Goal: Use online tool/utility: Utilize a website feature to perform a specific function

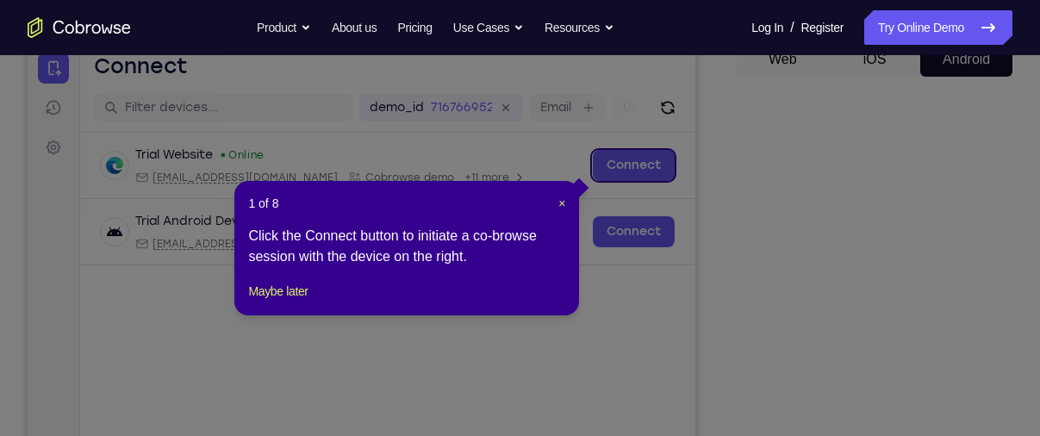
scroll to position [372, 0]
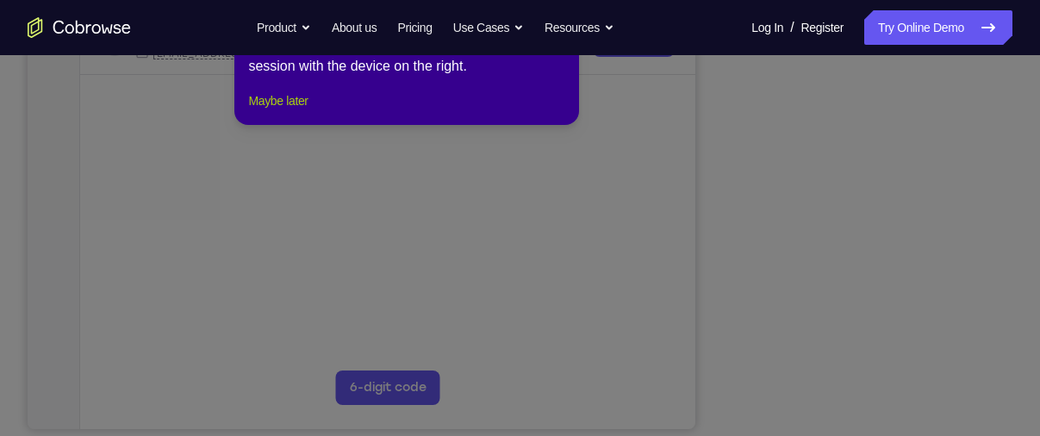
click at [283, 111] on button "Maybe later" at bounding box center [277, 101] width 59 height 21
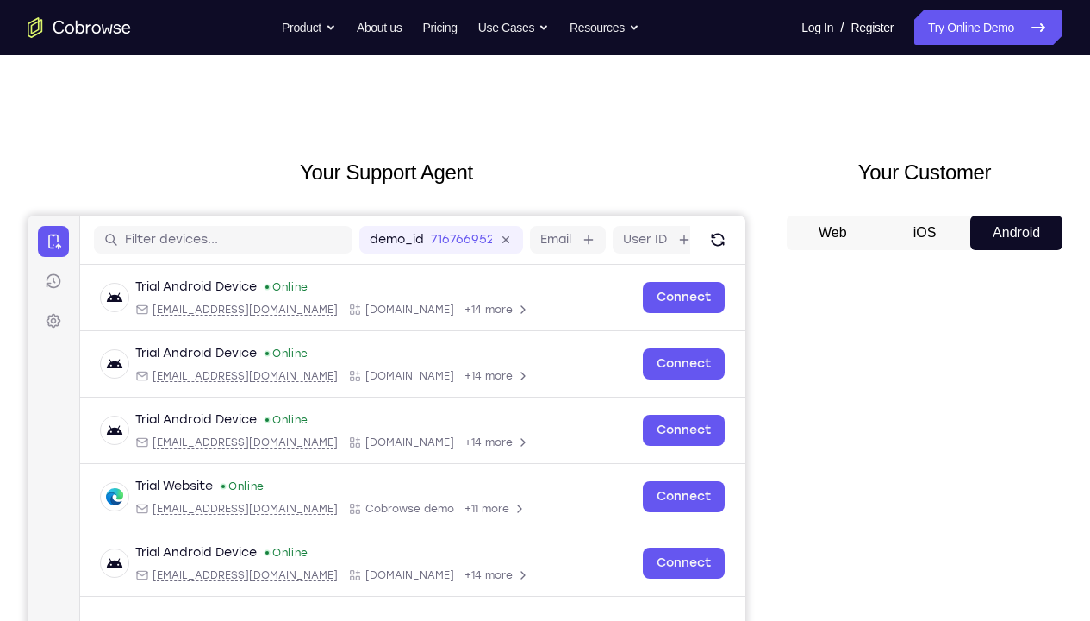
scroll to position [0, 0]
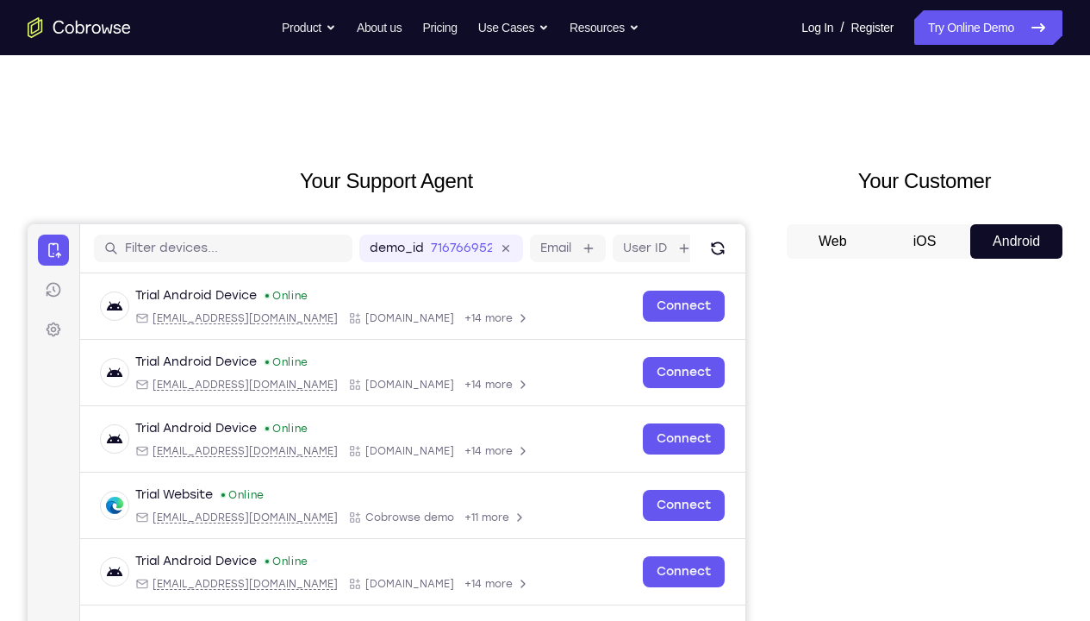
click at [882, 229] on button "iOS" at bounding box center [925, 241] width 92 height 34
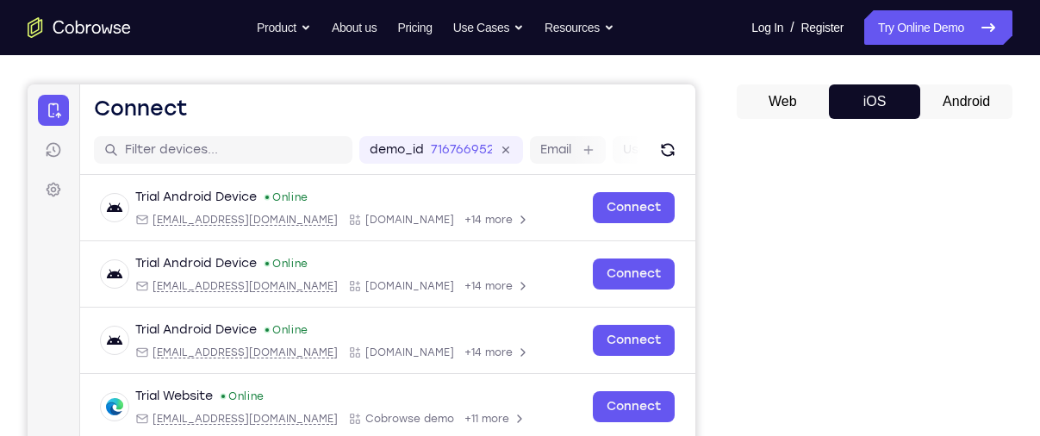
scroll to position [138, 0]
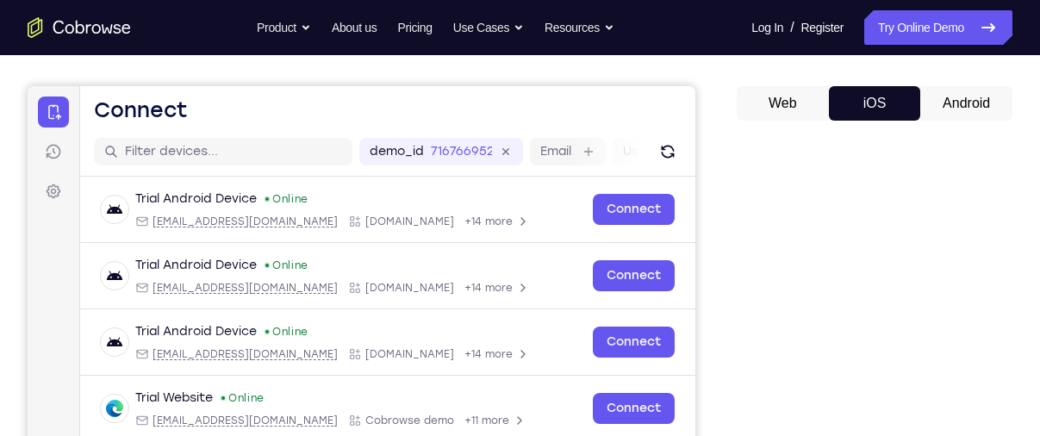
click at [964, 101] on button "Android" at bounding box center [967, 103] width 92 height 34
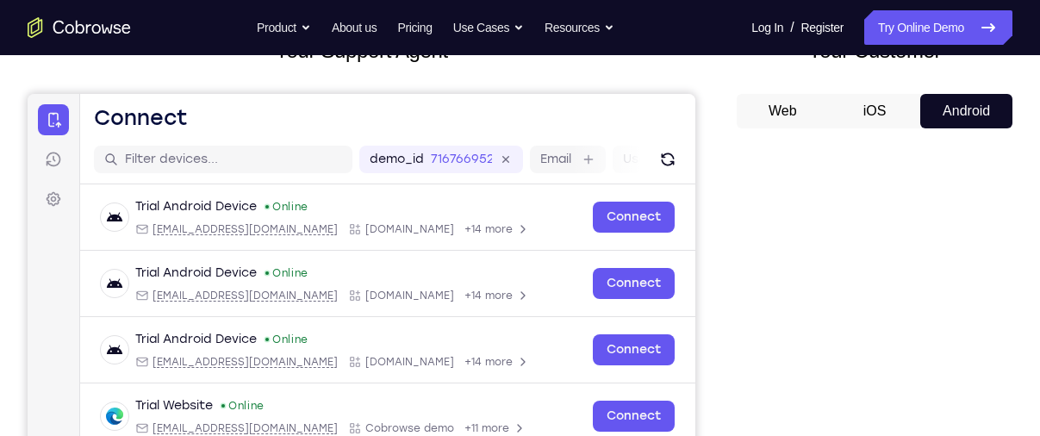
scroll to position [126, 0]
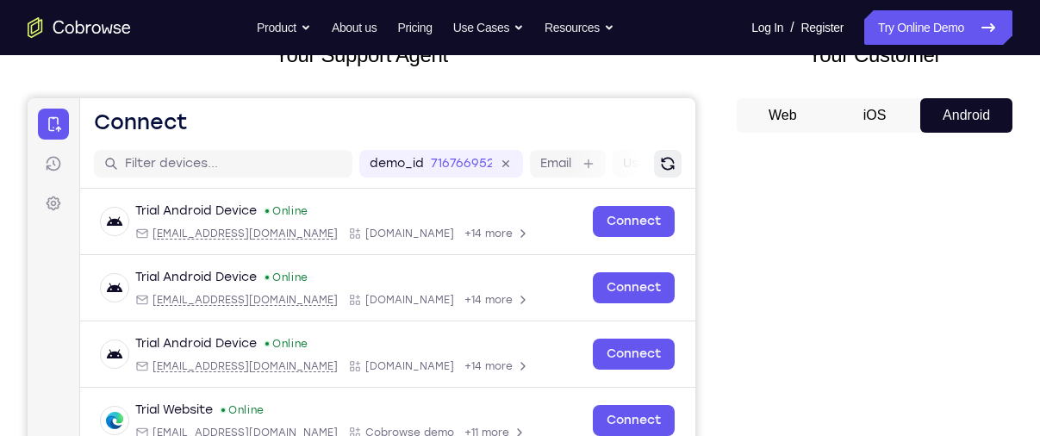
click at [659, 169] on icon "Refresh" at bounding box center [668, 163] width 19 height 19
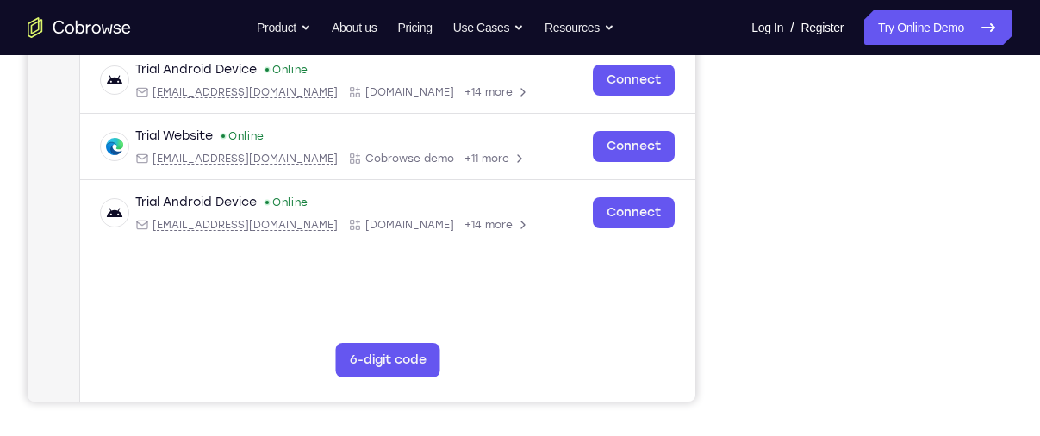
scroll to position [353, 0]
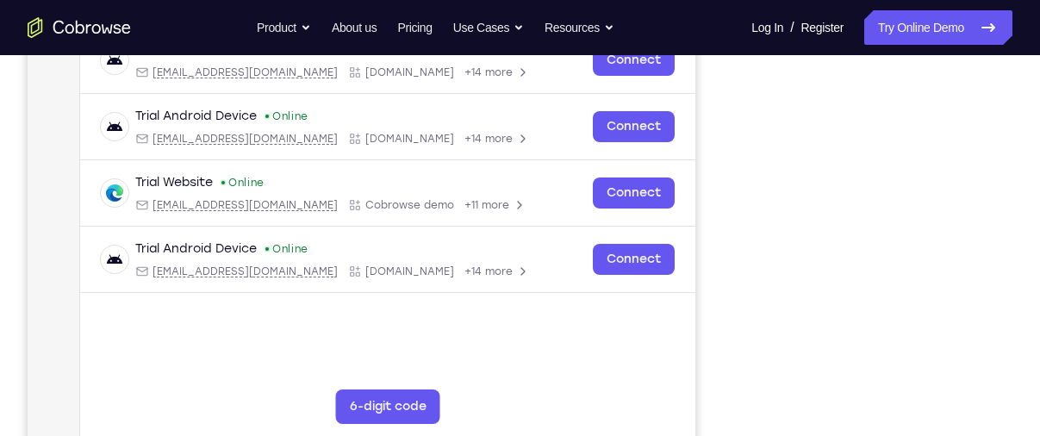
drag, startPoint x: 405, startPoint y: 399, endPoint x: 307, endPoint y: 368, distance: 103.0
click at [307, 368] on div "Trial Android Device Online [EMAIL_ADDRESS][DOMAIN_NAME] [DOMAIN_NAME] +14 more…" at bounding box center [387, 168] width 615 height 415
click at [378, 398] on button "6-digit code" at bounding box center [388, 407] width 104 height 34
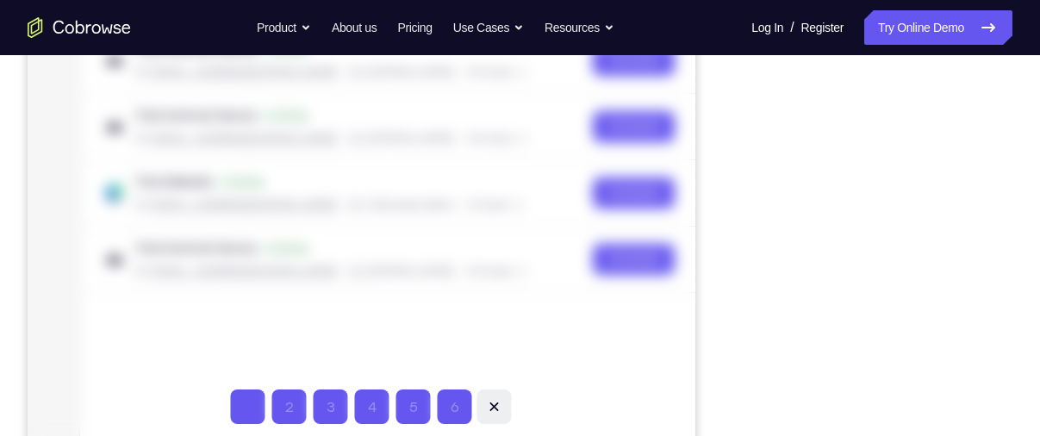
click at [494, 404] on icon at bounding box center [494, 406] width 17 height 17
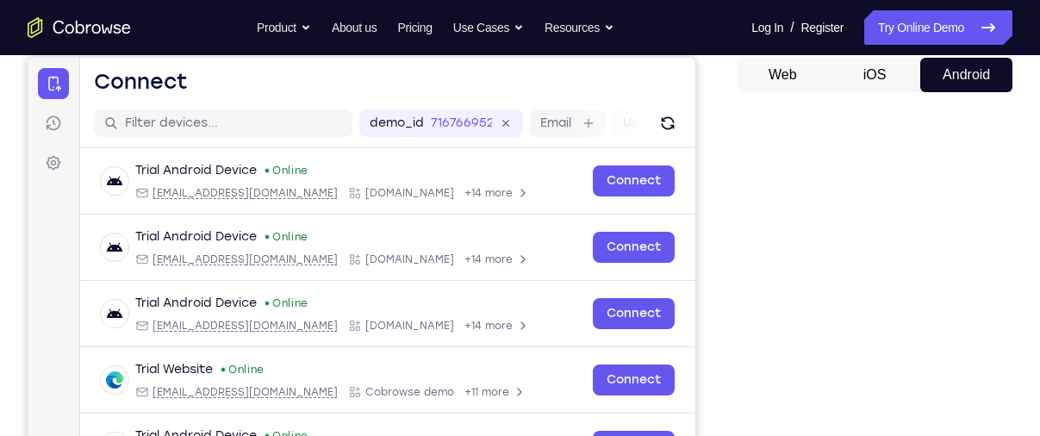
scroll to position [96, 0]
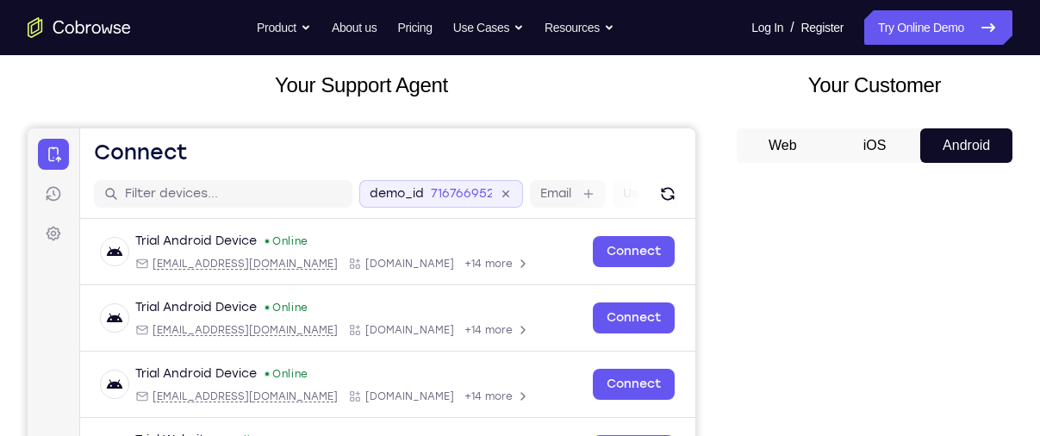
click at [505, 191] on icon at bounding box center [506, 194] width 20 height 20
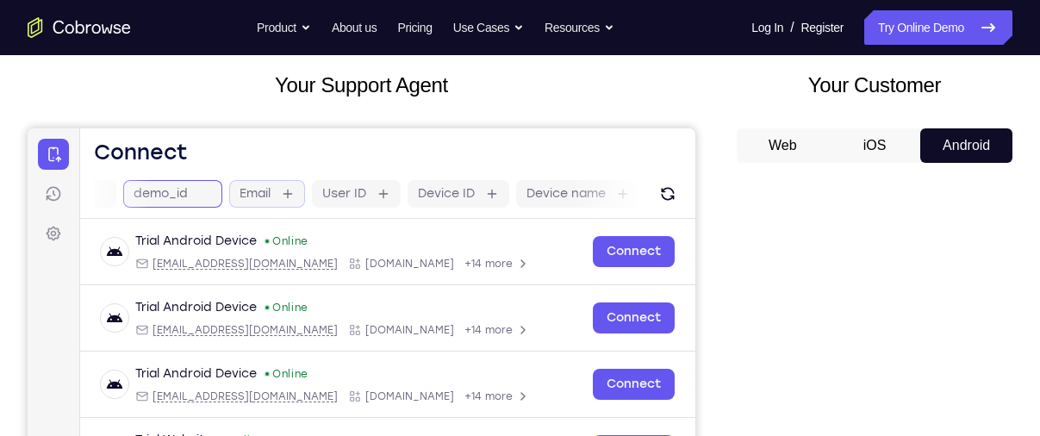
scroll to position [0, 0]
click at [265, 164] on header "Open main menu Connect" at bounding box center [387, 148] width 615 height 41
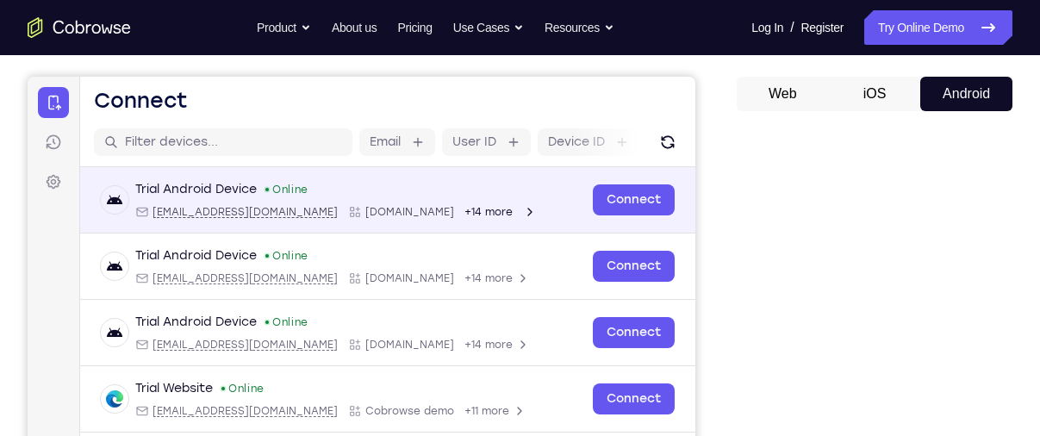
scroll to position [148, 0]
click at [523, 213] on icon "Open device details" at bounding box center [530, 211] width 14 height 14
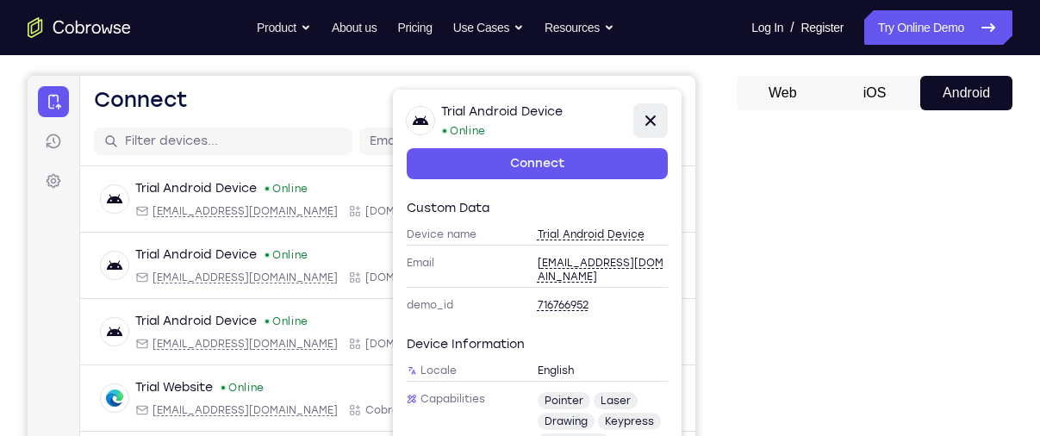
click at [650, 115] on icon at bounding box center [650, 120] width 21 height 21
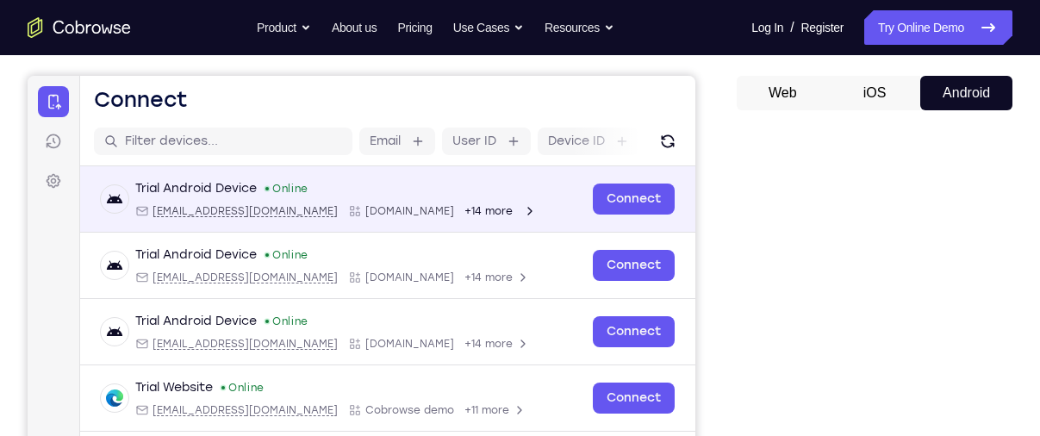
scroll to position [181, 0]
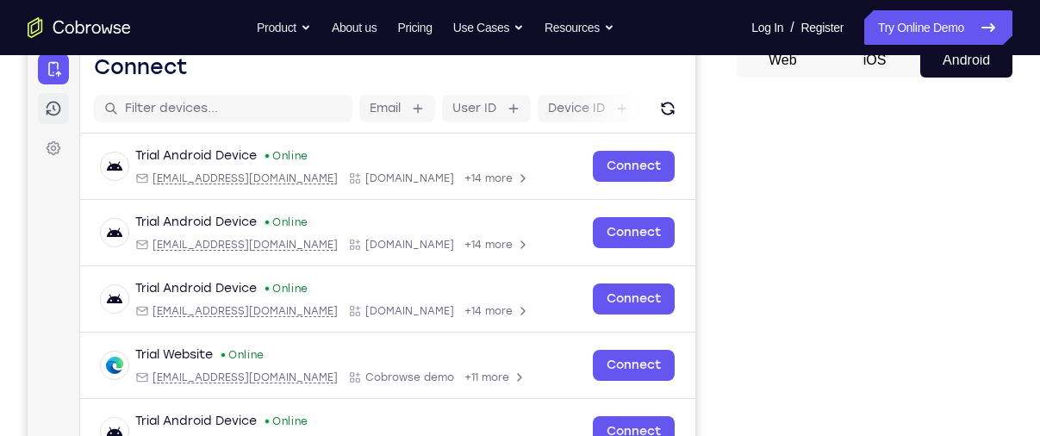
click at [64, 106] on link "Sessions" at bounding box center [53, 108] width 31 height 31
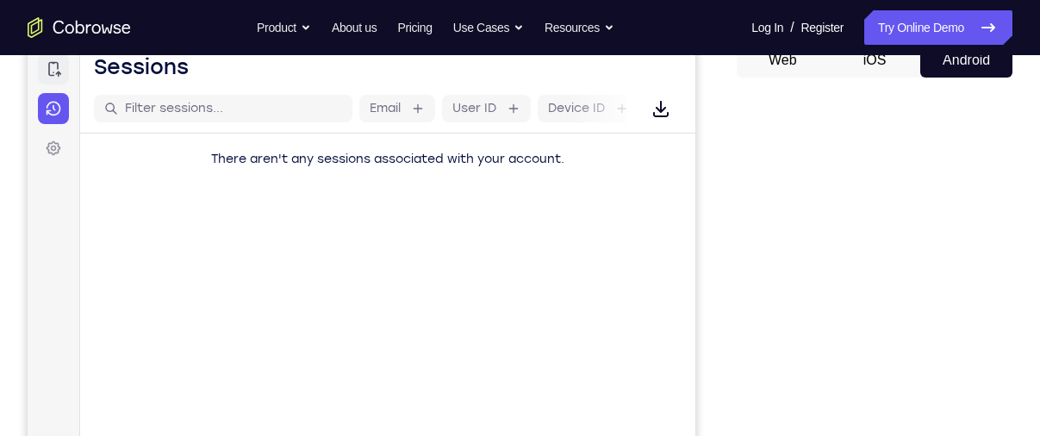
click at [66, 70] on link "Connect" at bounding box center [53, 68] width 31 height 31
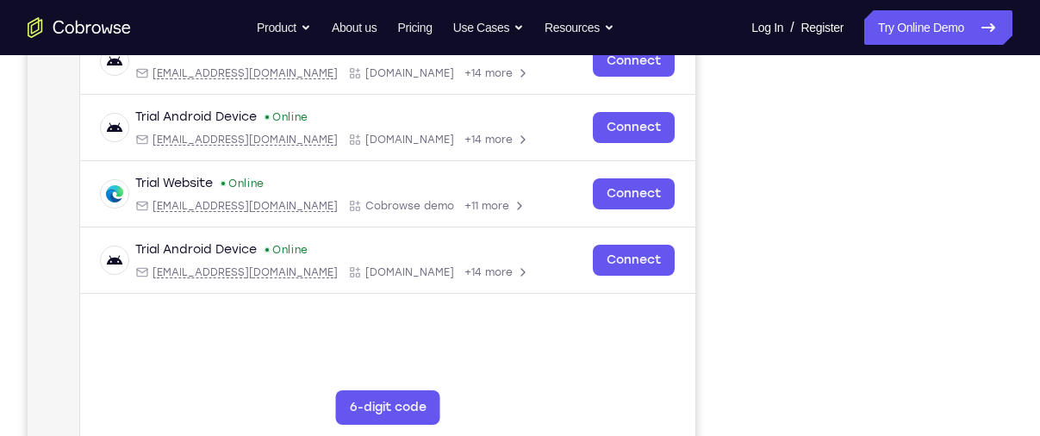
scroll to position [279, 0]
